Goal: Use online tool/utility: Utilize a website feature to perform a specific function

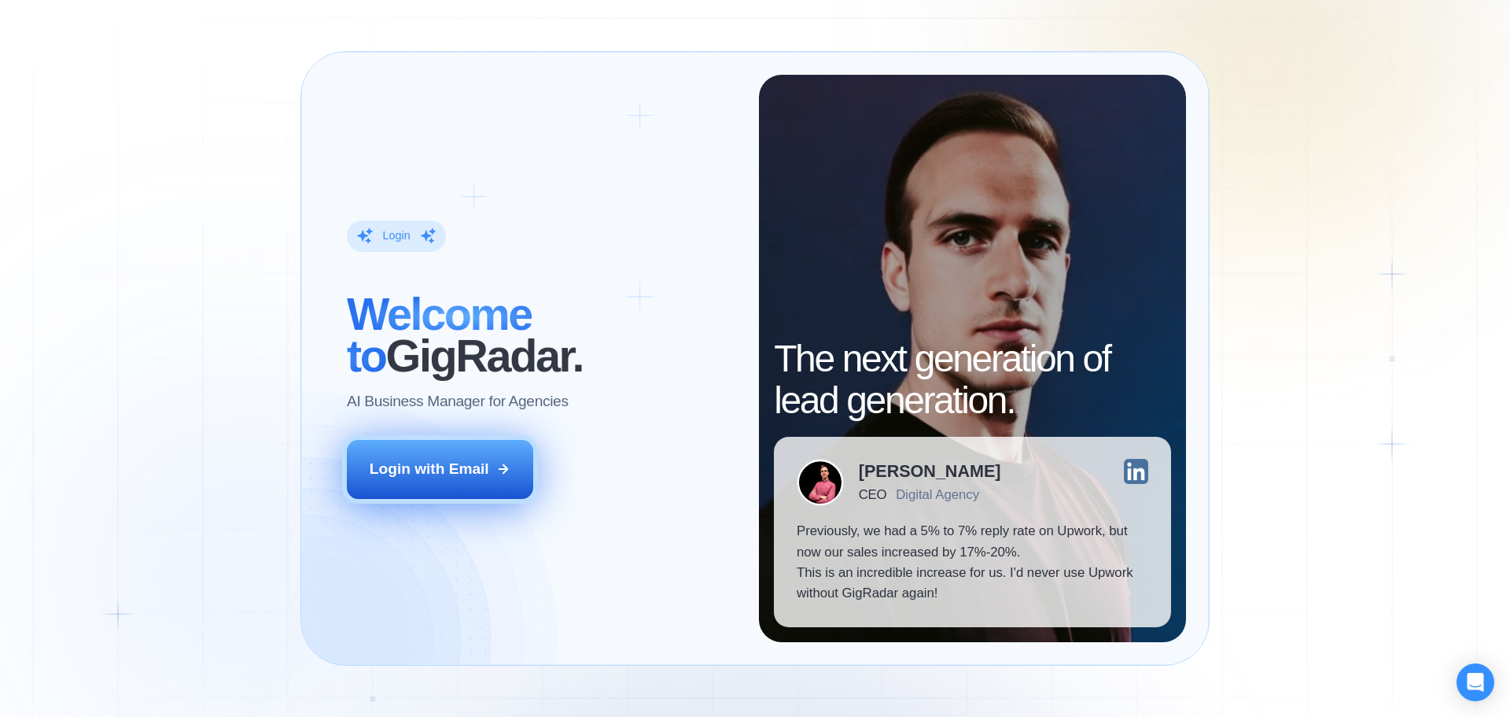
click at [421, 473] on div "Login with Email" at bounding box center [430, 469] width 120 height 20
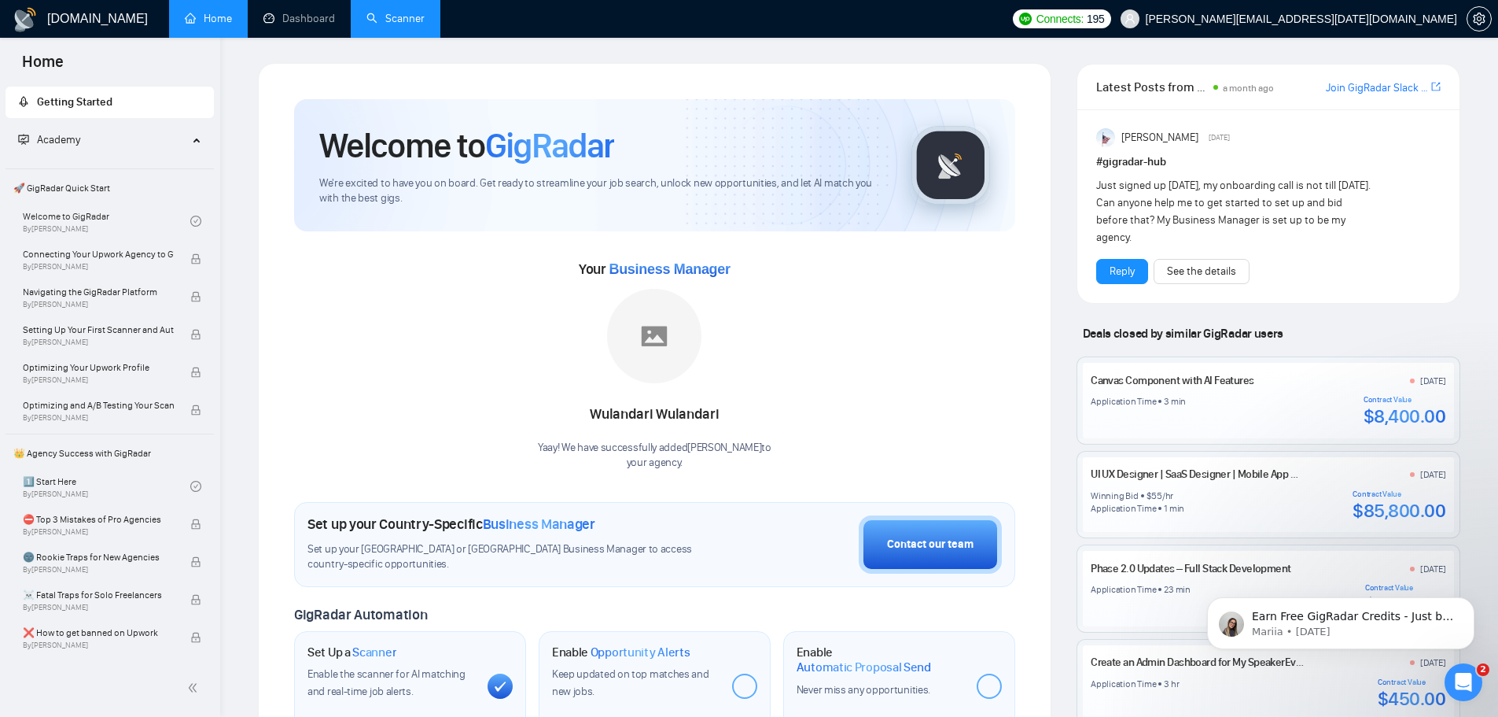
click at [367, 12] on link "Scanner" at bounding box center [396, 18] width 58 height 13
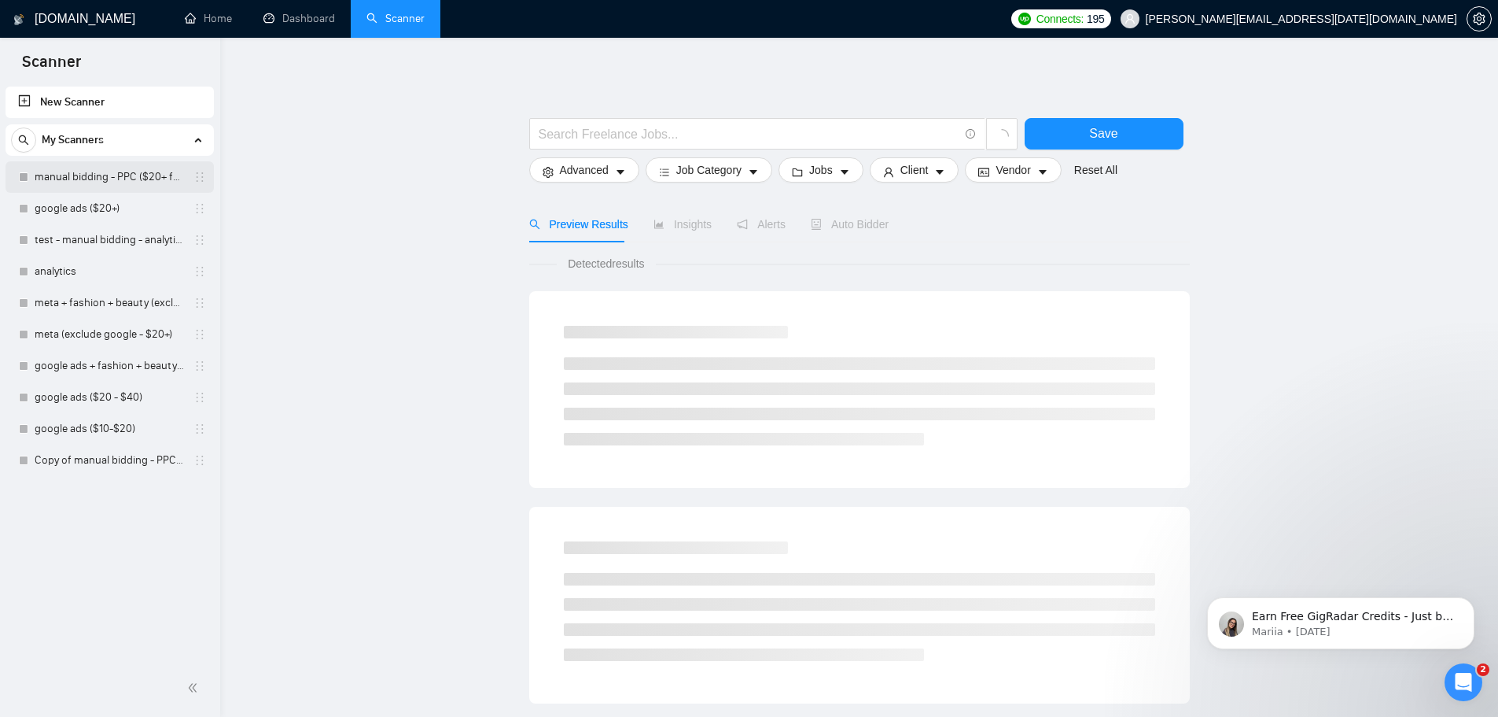
click at [114, 175] on link "manual bidding - PPC ($20+ few negatives + title search)" at bounding box center [109, 176] width 149 height 31
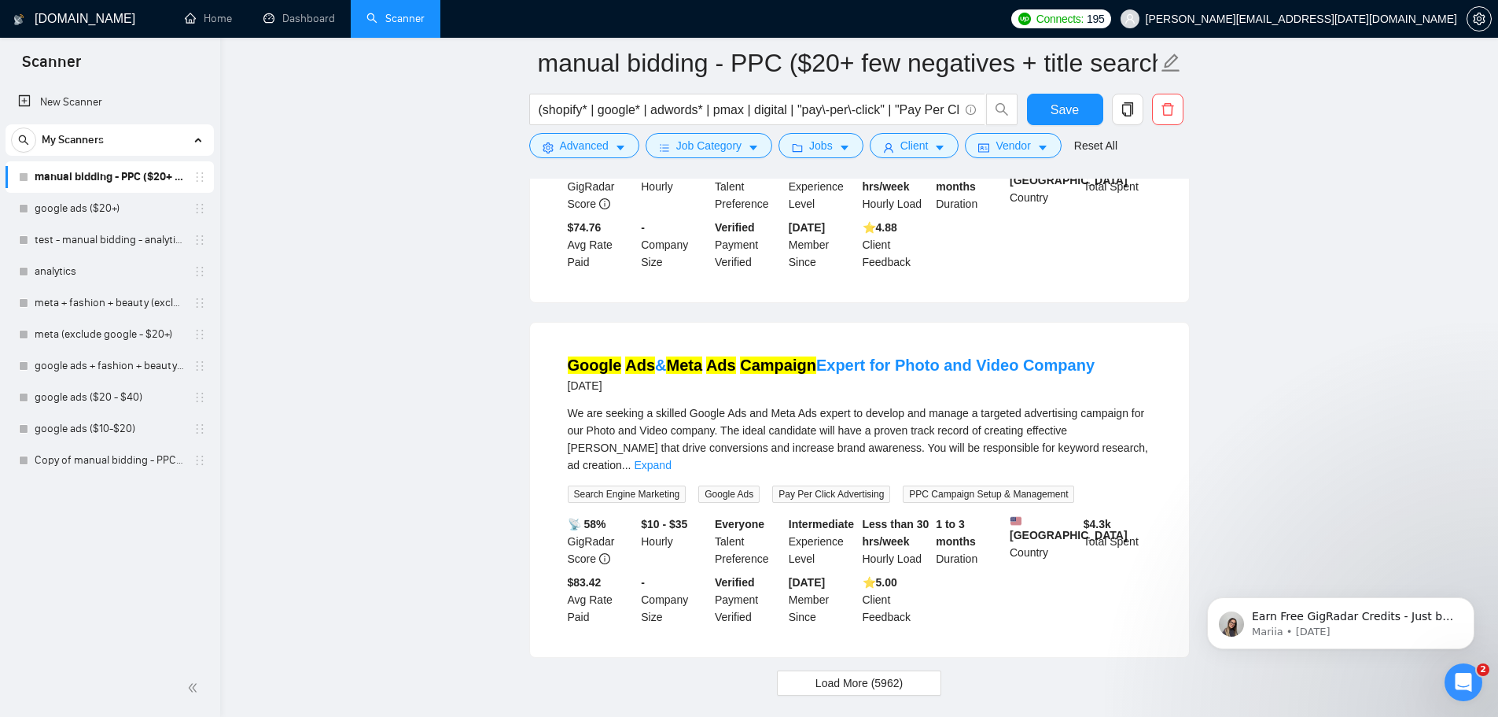
scroll to position [3231, 0]
click at [887, 673] on span "Load More (5962)" at bounding box center [859, 681] width 87 height 17
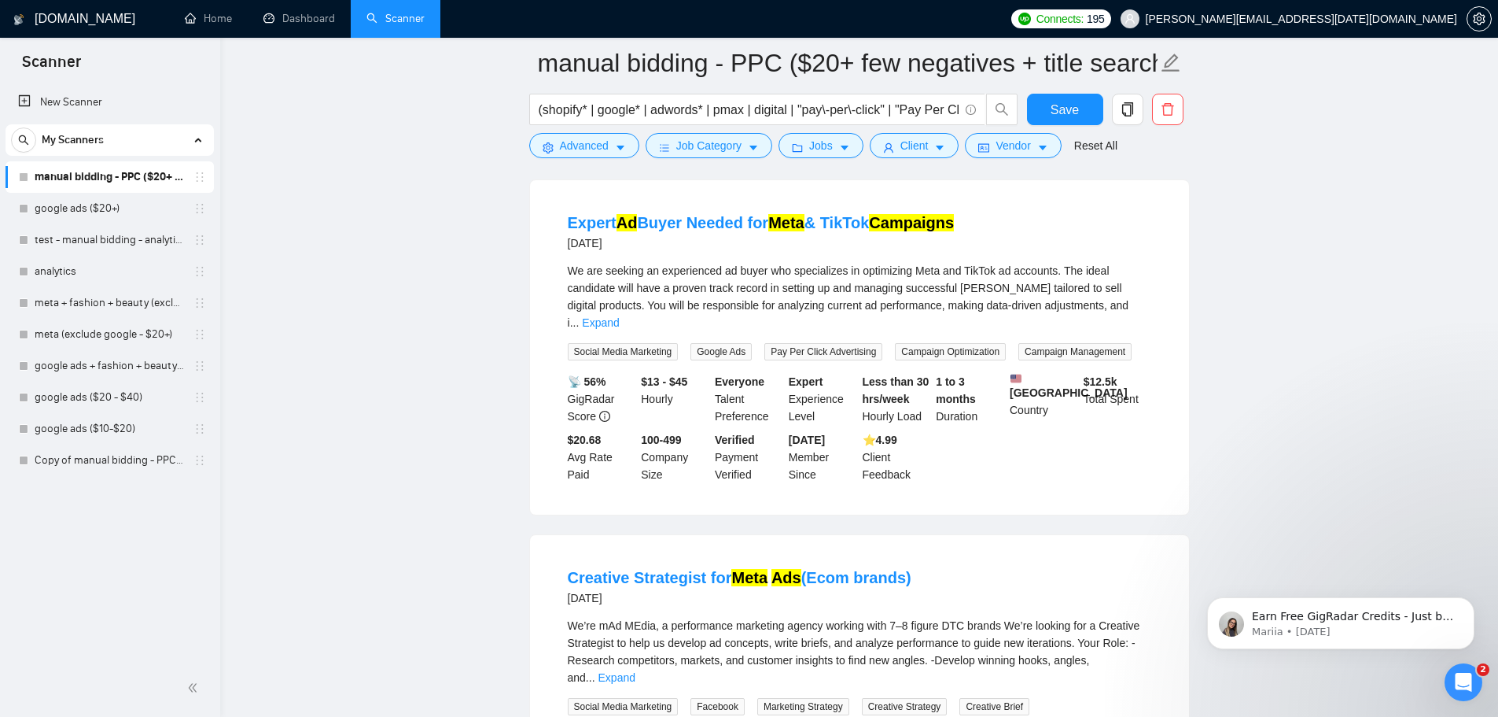
scroll to position [5827, 0]
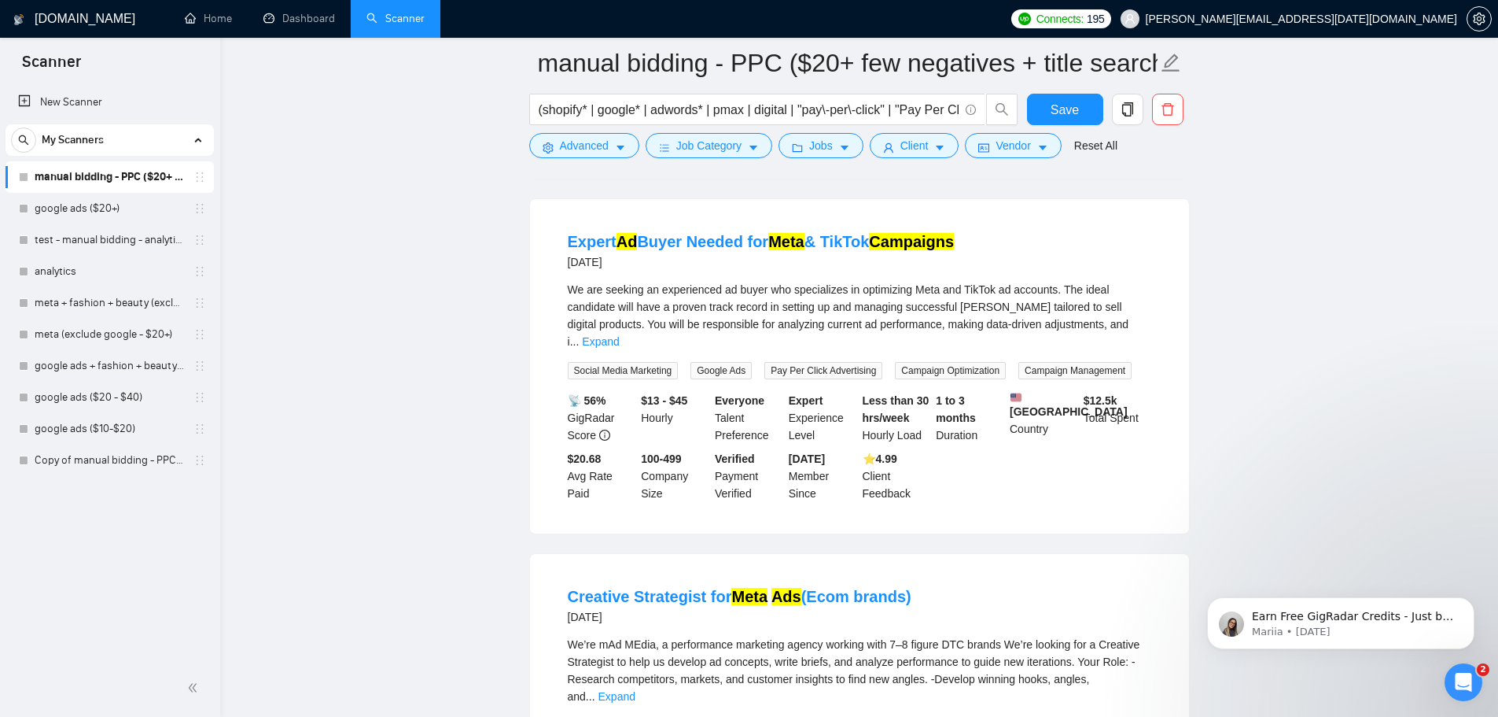
drag, startPoint x: 769, startPoint y: 459, endPoint x: 1291, endPoint y: 358, distance: 532.0
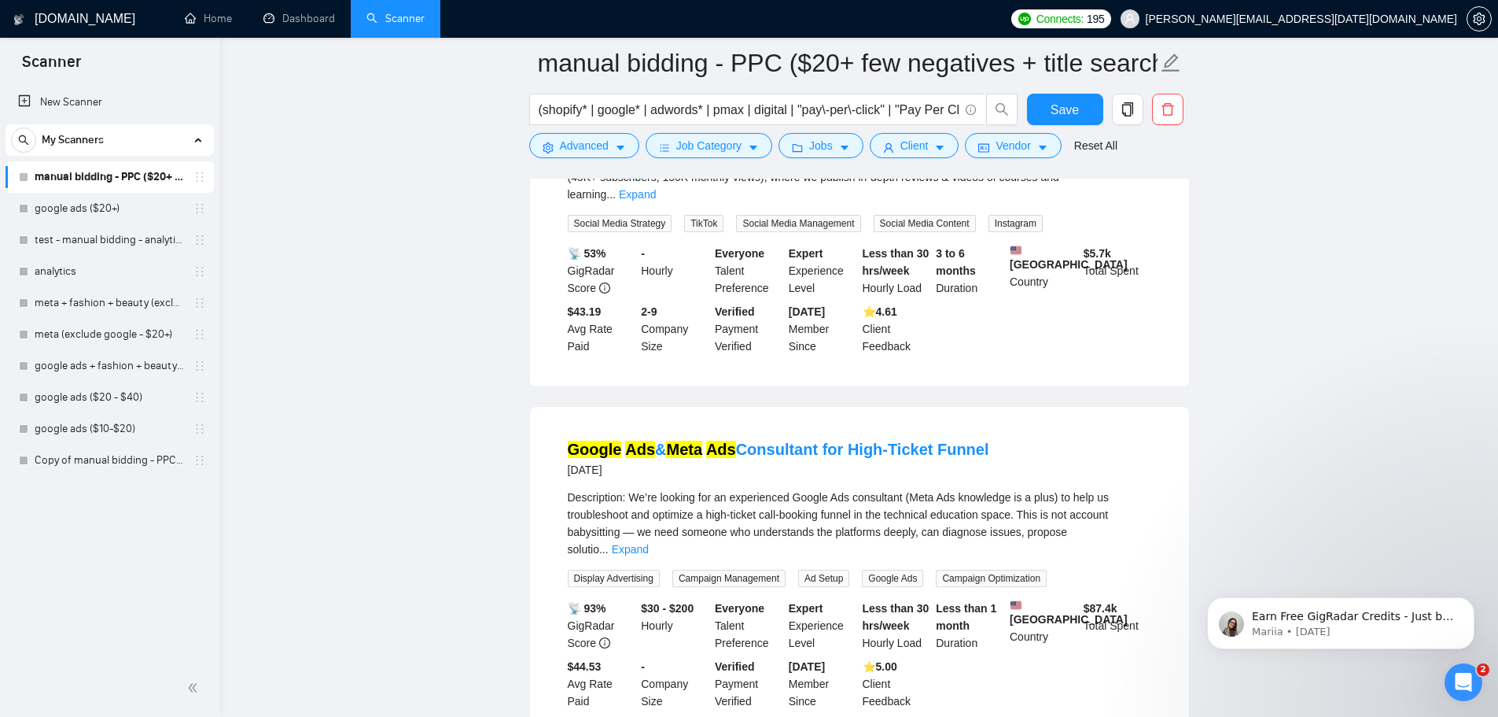
scroll to position [6714, 0]
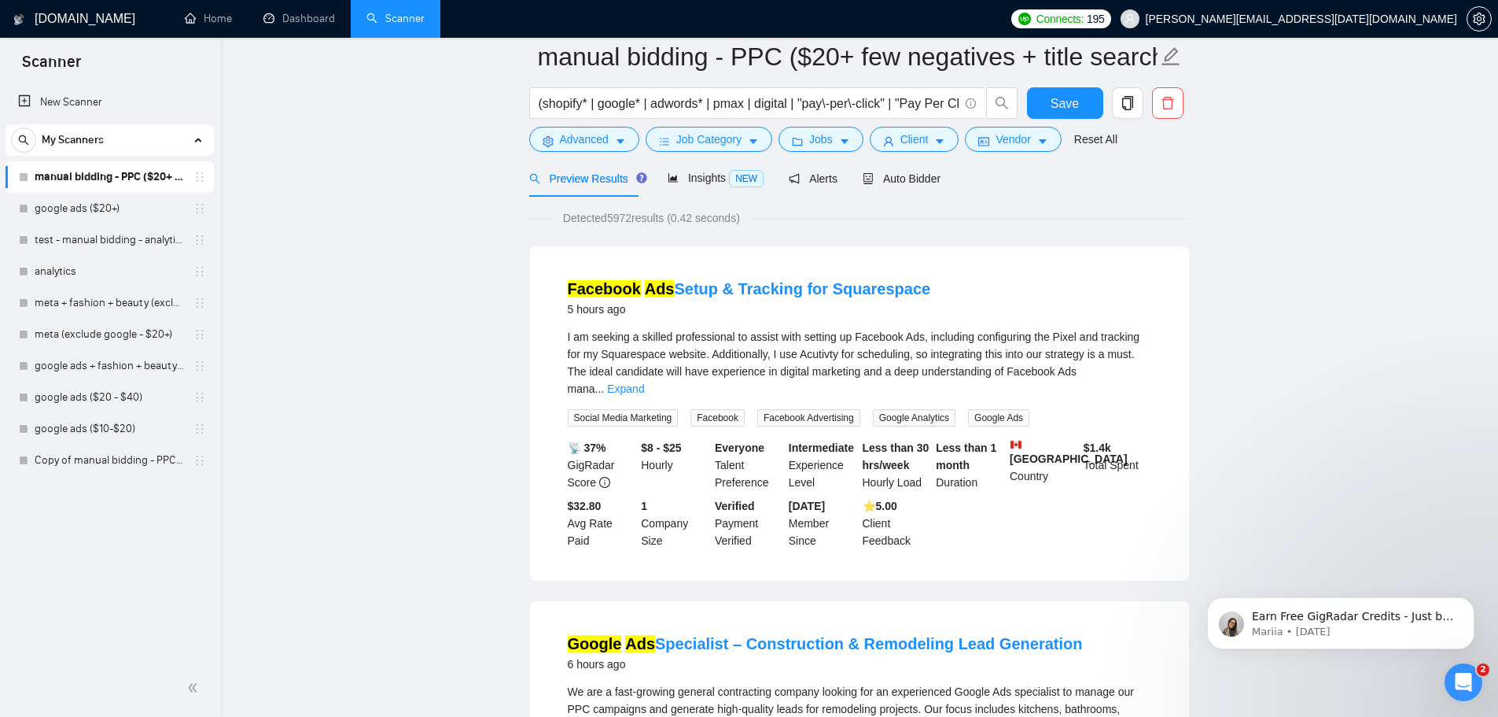
scroll to position [0, 0]
